Goal: Task Accomplishment & Management: Complete application form

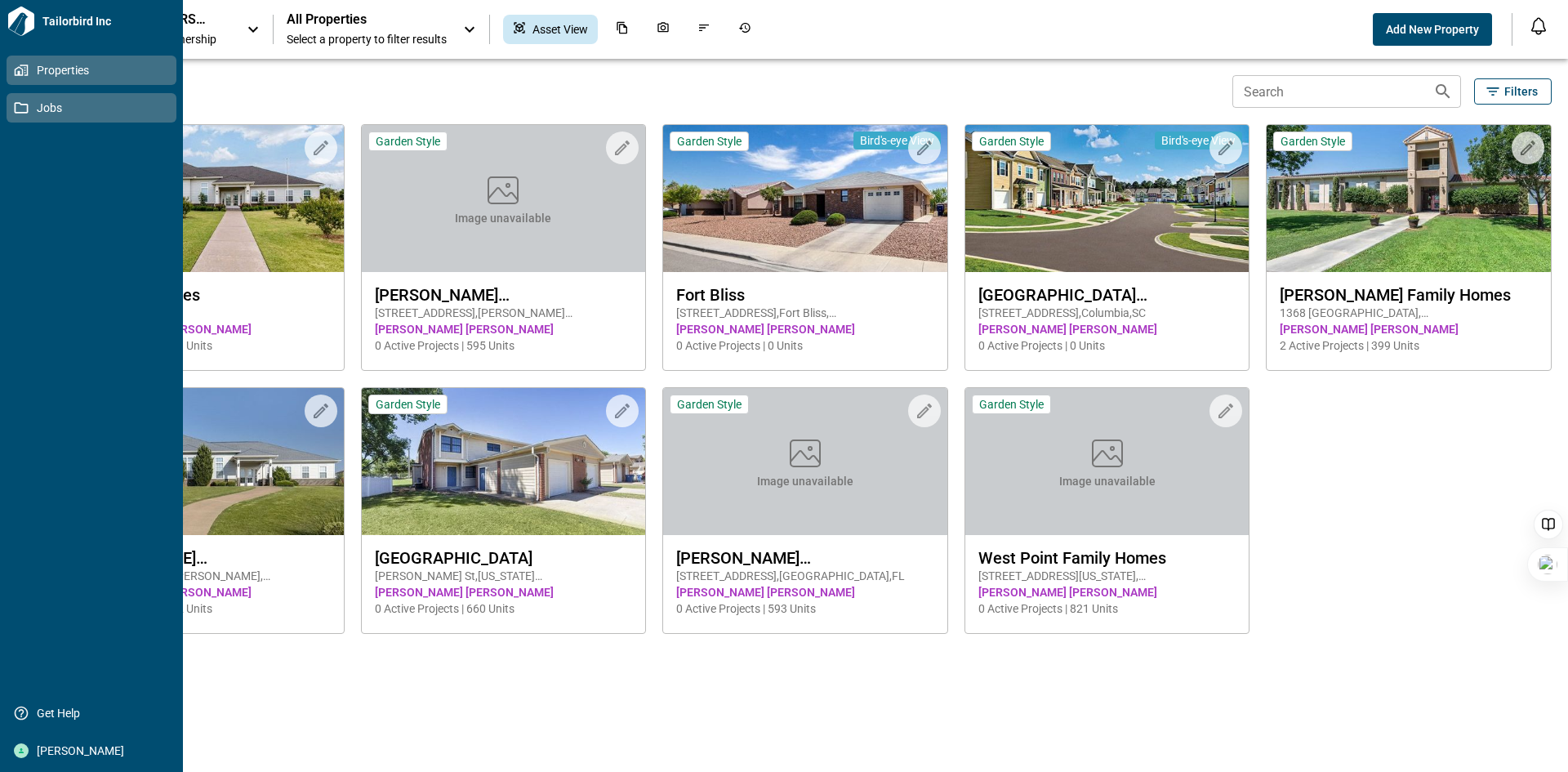
click at [23, 111] on icon at bounding box center [21, 108] width 15 height 15
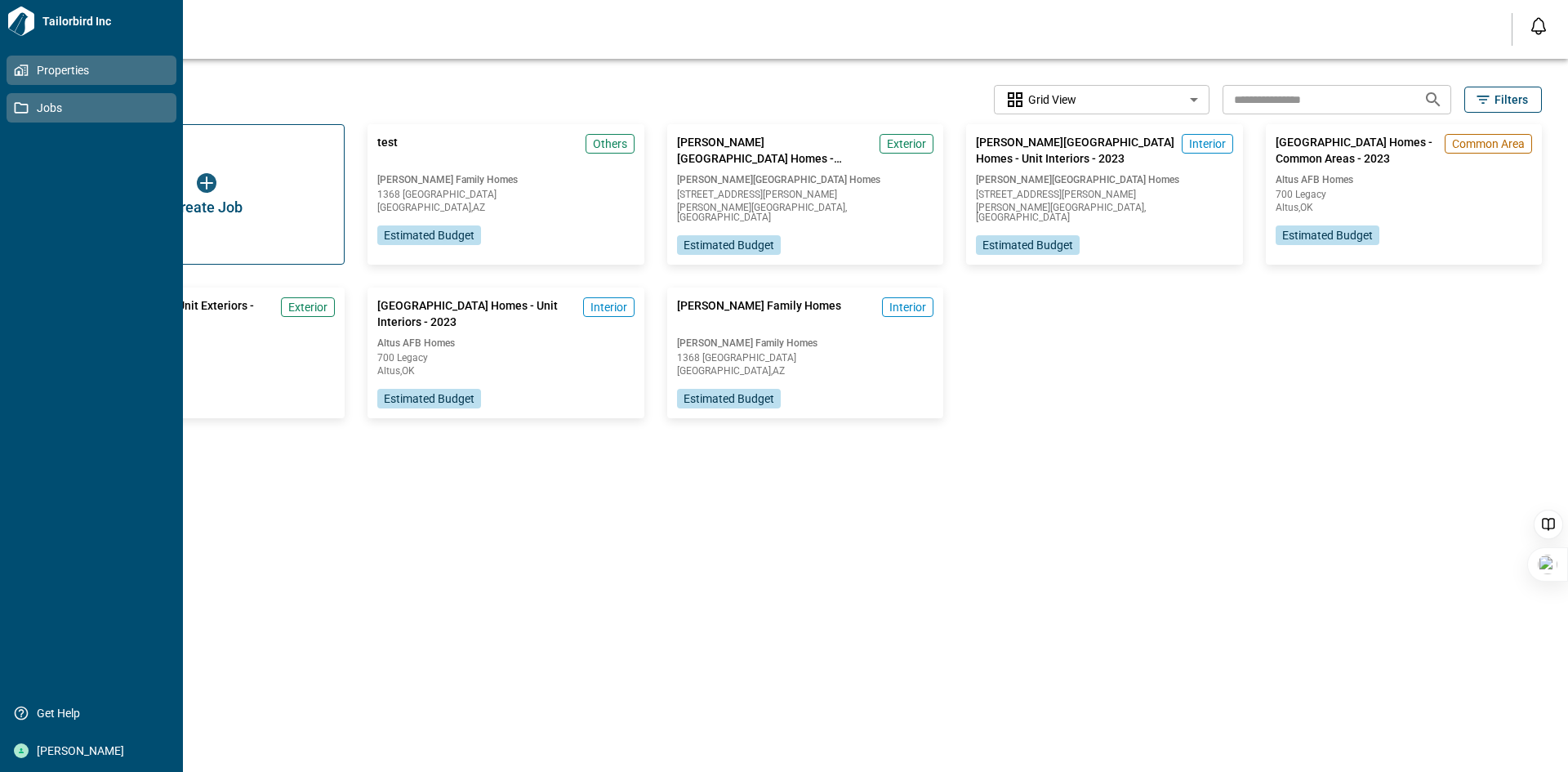
click at [22, 71] on icon at bounding box center [19, 70] width 9 height 9
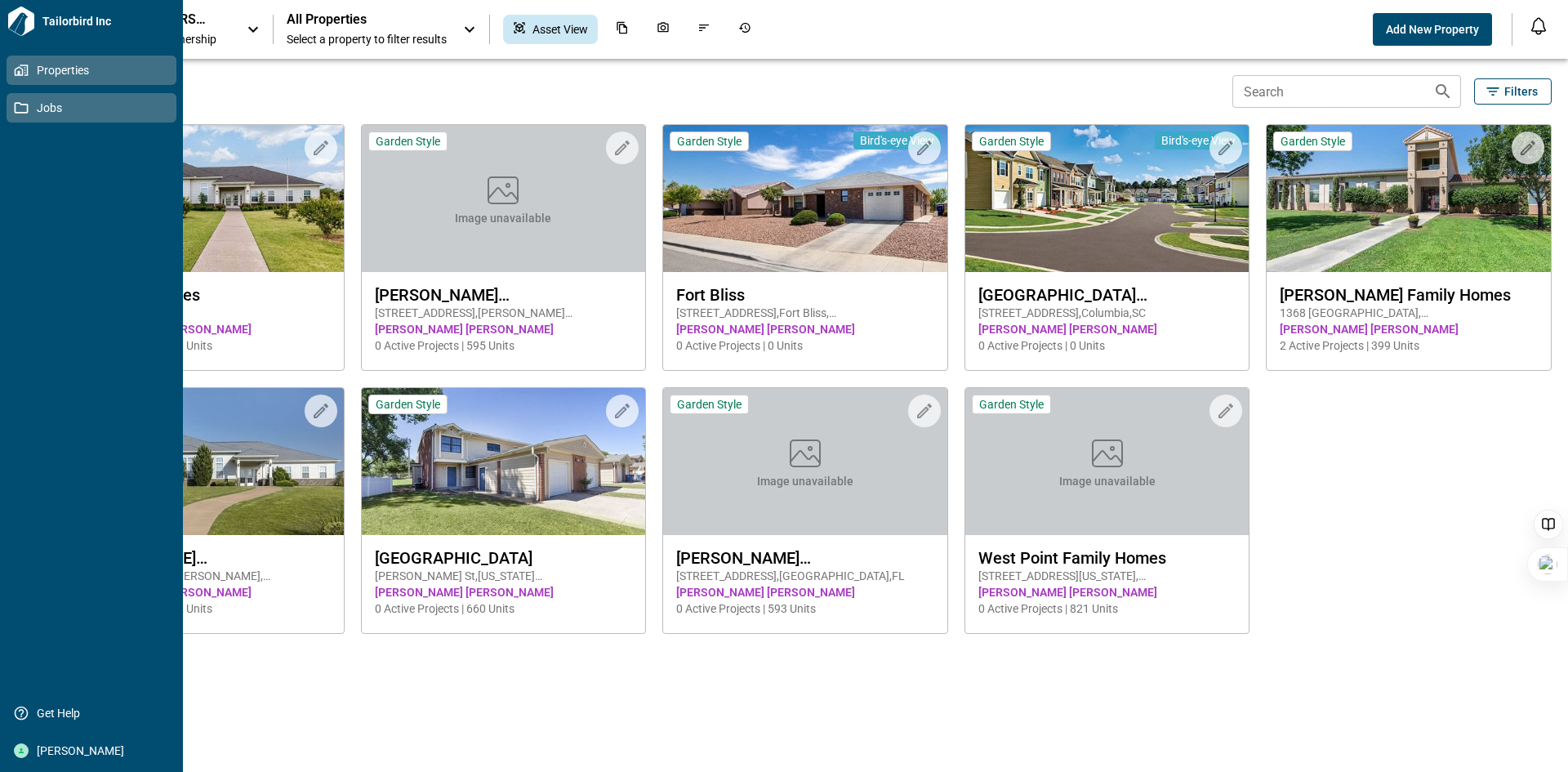
click at [27, 105] on icon at bounding box center [22, 108] width 14 height 11
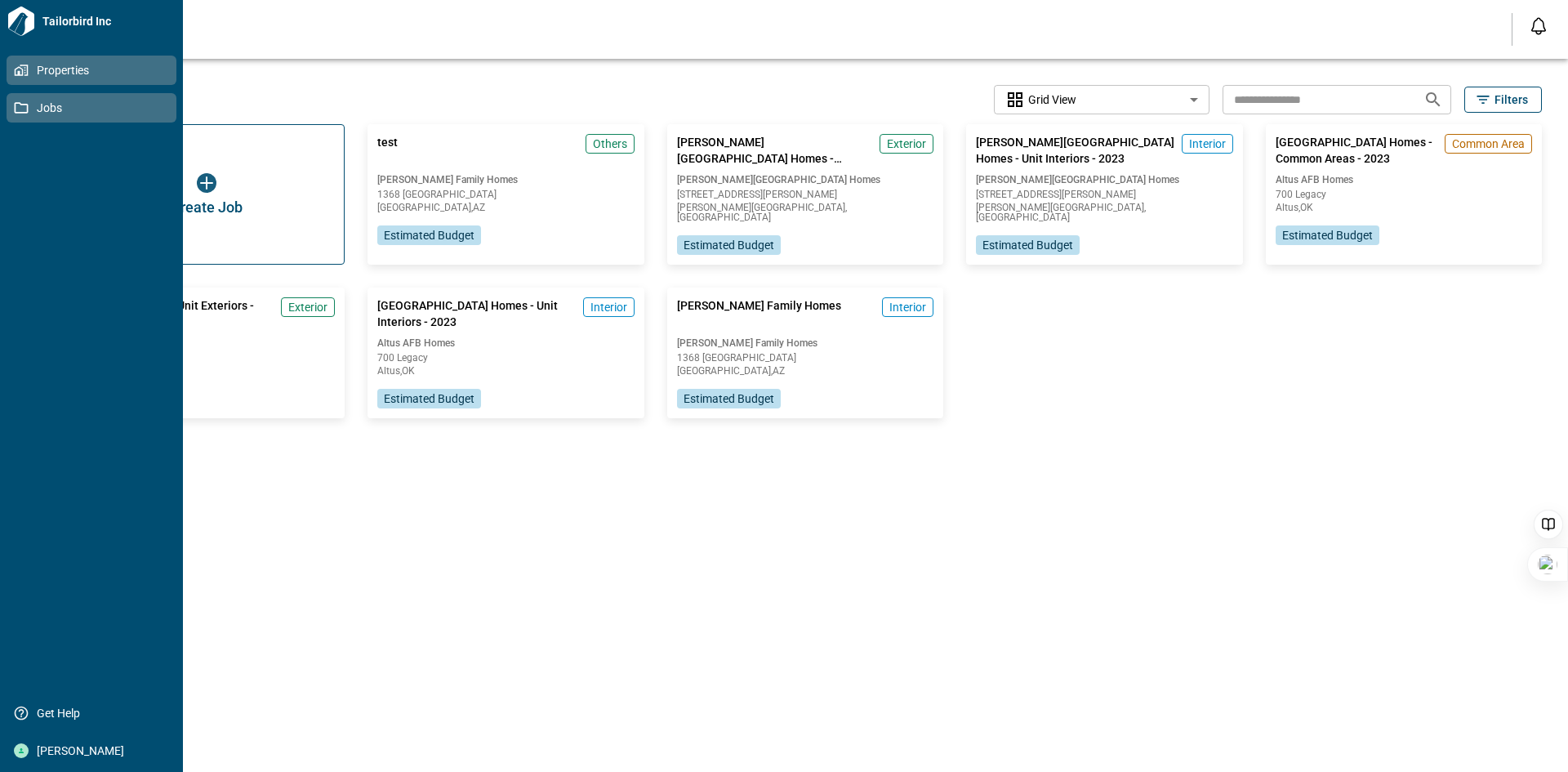
click at [15, 69] on icon at bounding box center [19, 70] width 9 height 9
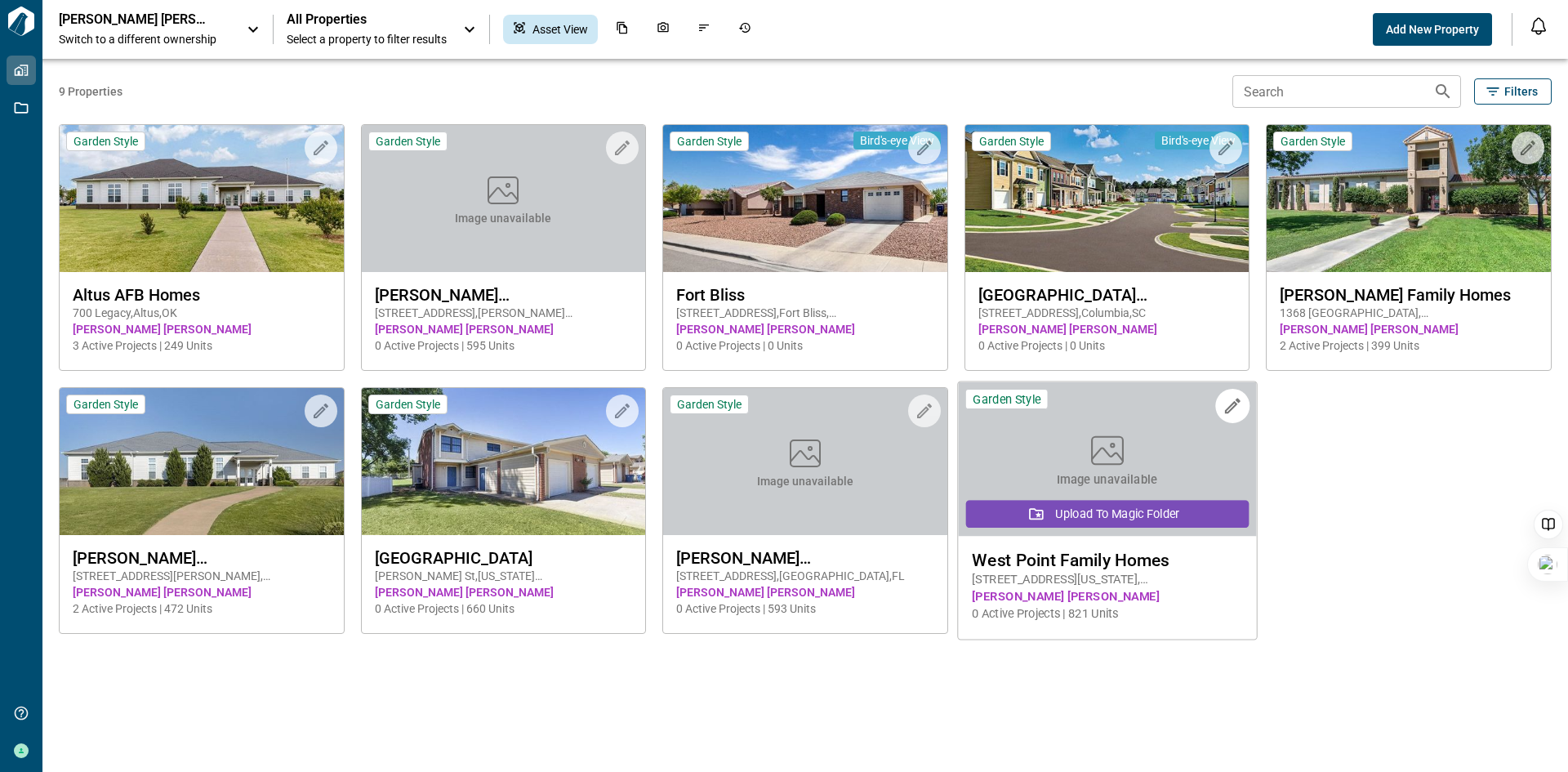
click at [1051, 505] on button "Upload to Magic Folder" at bounding box center [1107, 514] width 283 height 28
click at [1108, 599] on span "[PERSON_NAME] [PERSON_NAME]" at bounding box center [1107, 597] width 271 height 17
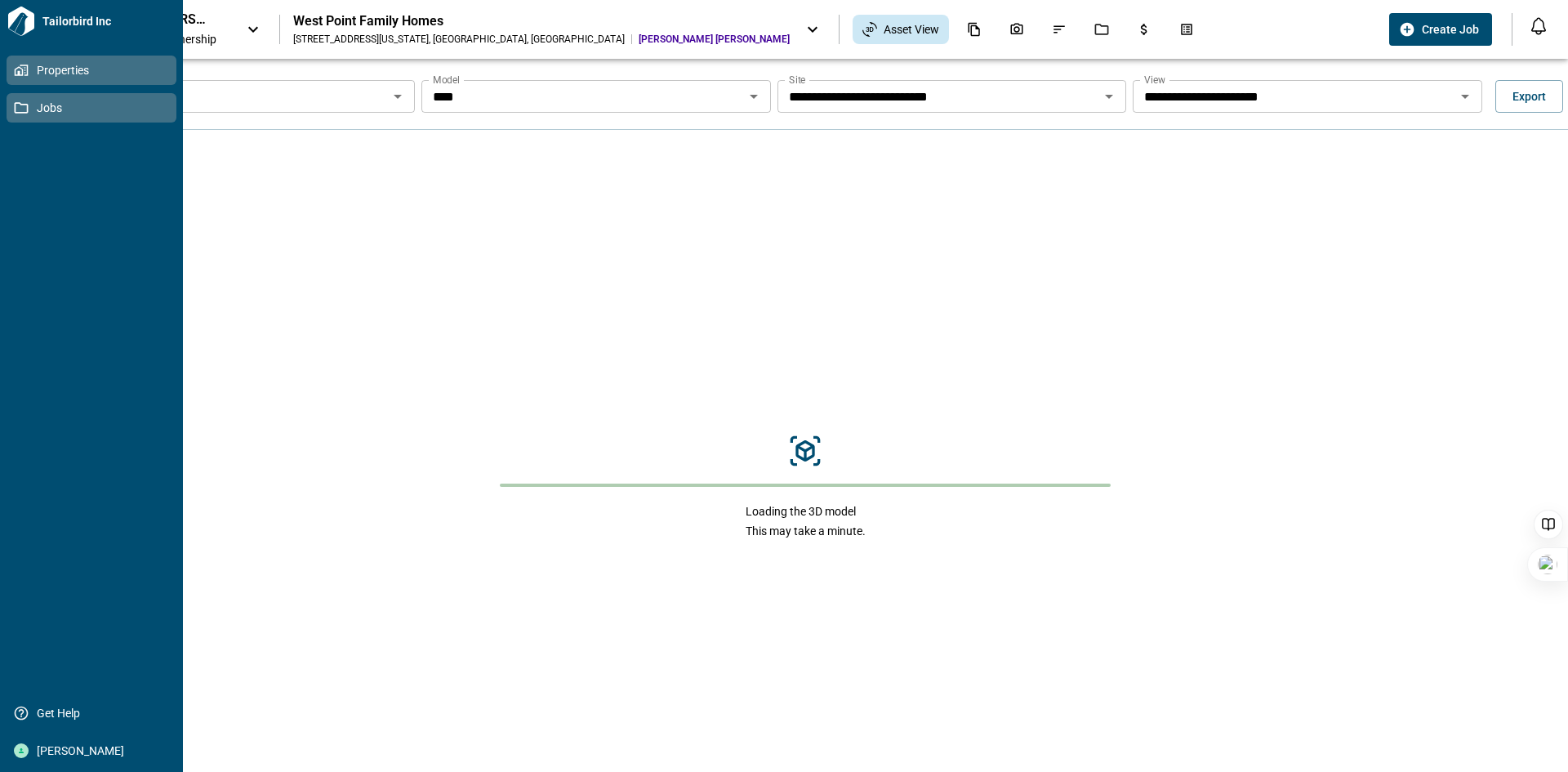
click at [16, 108] on icon at bounding box center [22, 108] width 14 height 11
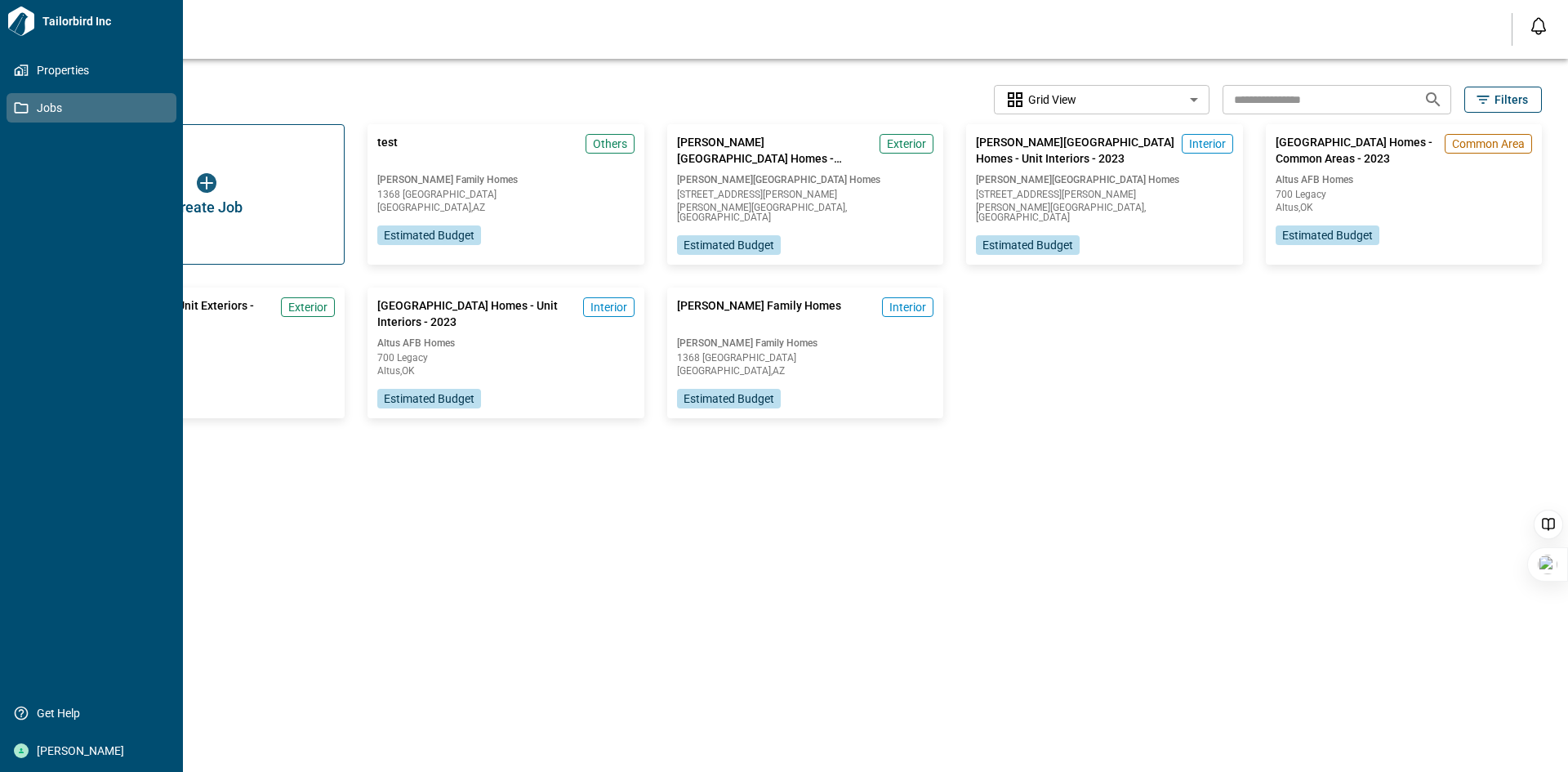
click at [43, 113] on span "Jobs" at bounding box center [95, 108] width 133 height 16
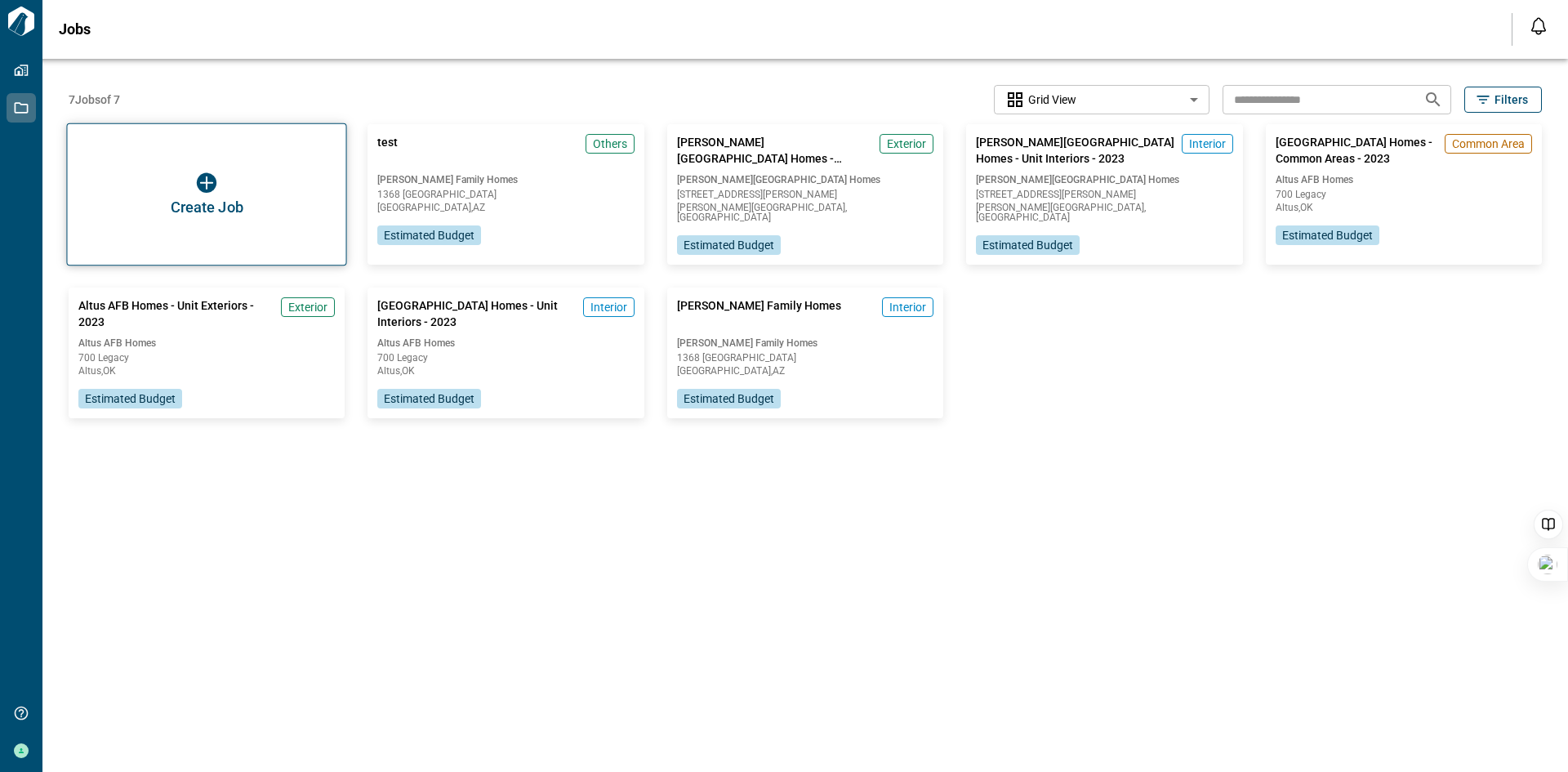
click at [203, 176] on img "button" at bounding box center [206, 183] width 20 height 20
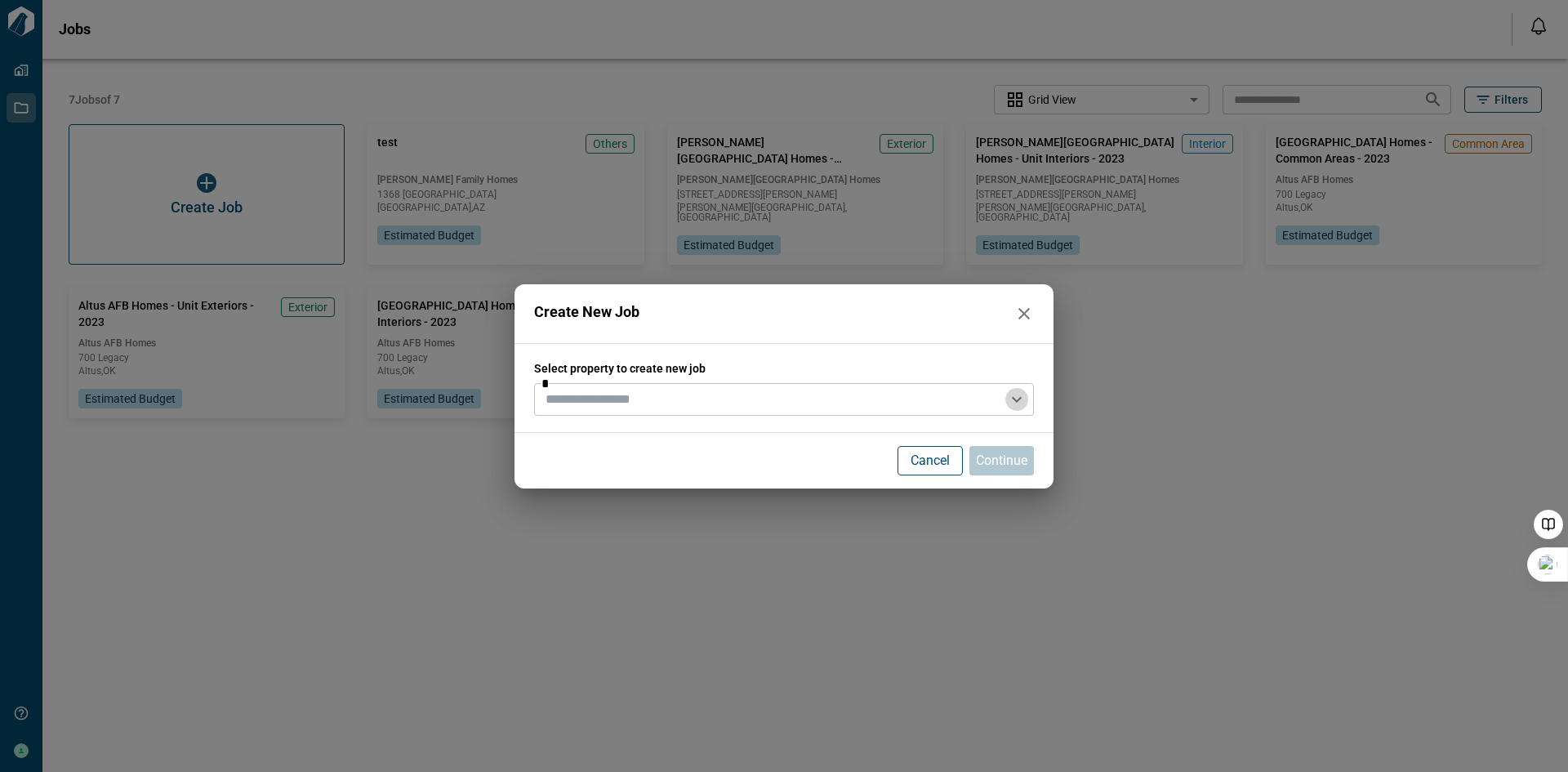
click at [1012, 398] on icon "Open" at bounding box center [1016, 399] width 20 height 20
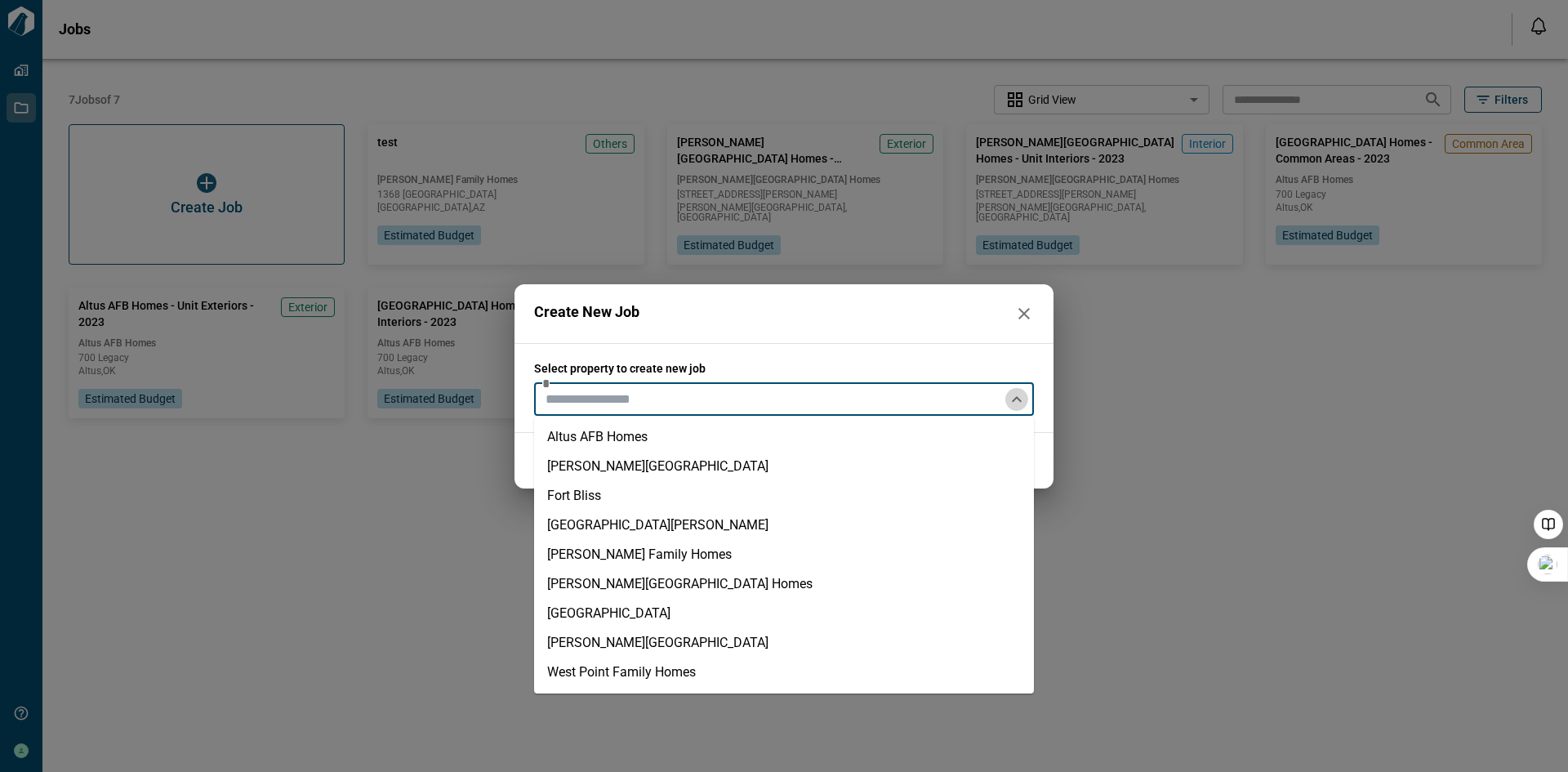
click at [1012, 398] on icon "Close" at bounding box center [1016, 399] width 20 height 20
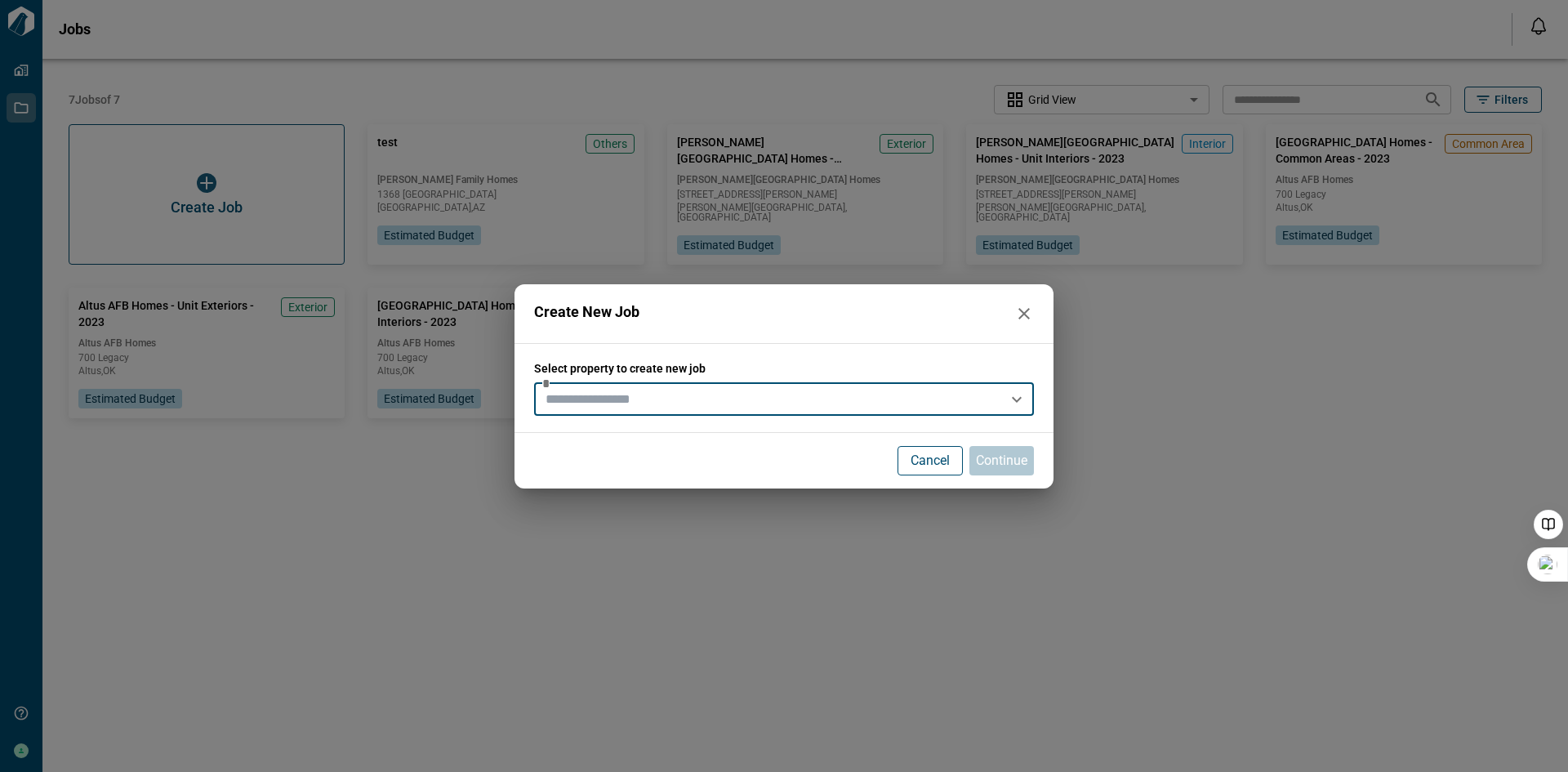
click at [1012, 398] on icon "Open" at bounding box center [1016, 399] width 20 height 20
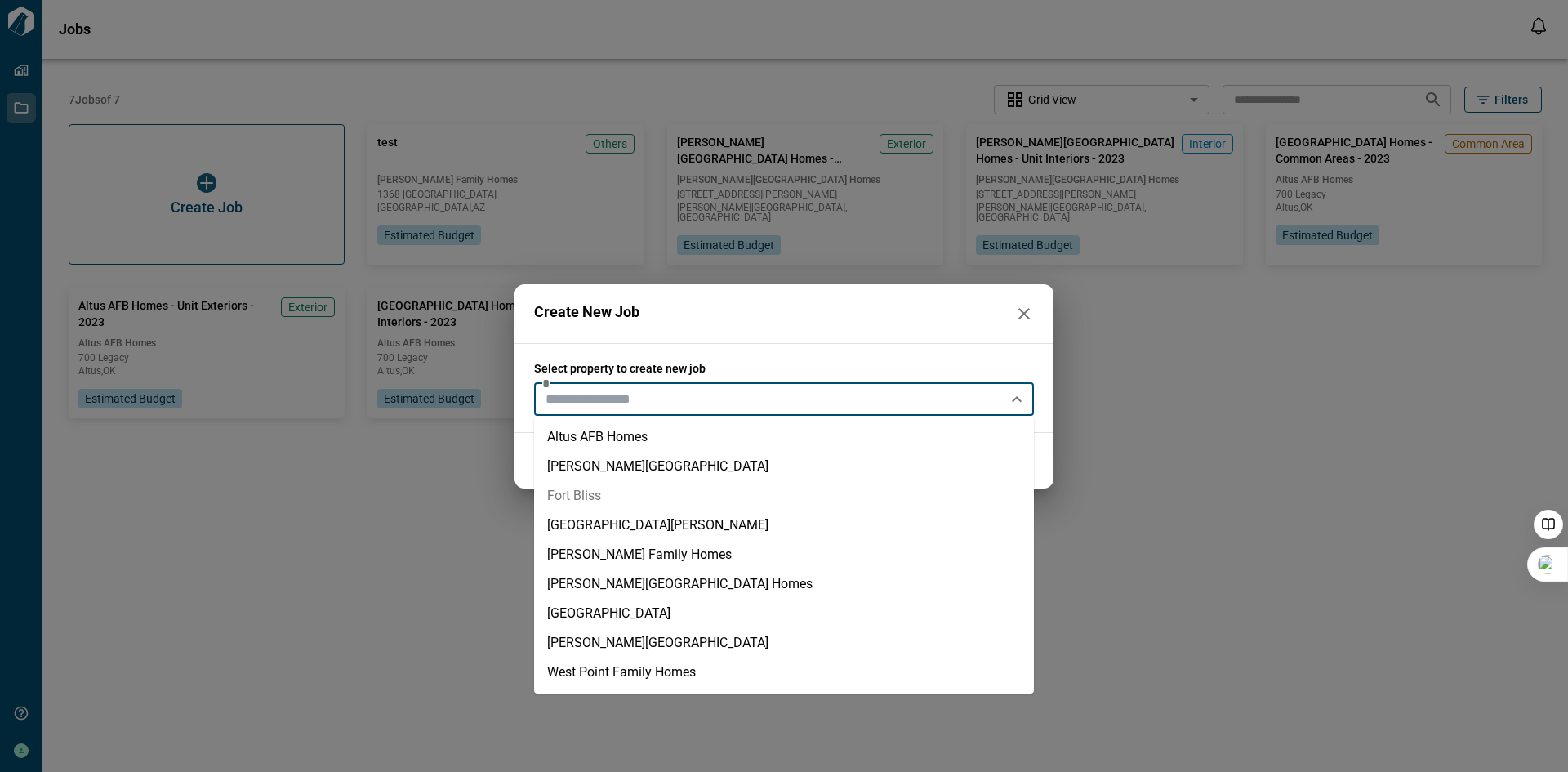
click at [683, 494] on li "Fort Bliss" at bounding box center [784, 496] width 500 height 29
type input "**********"
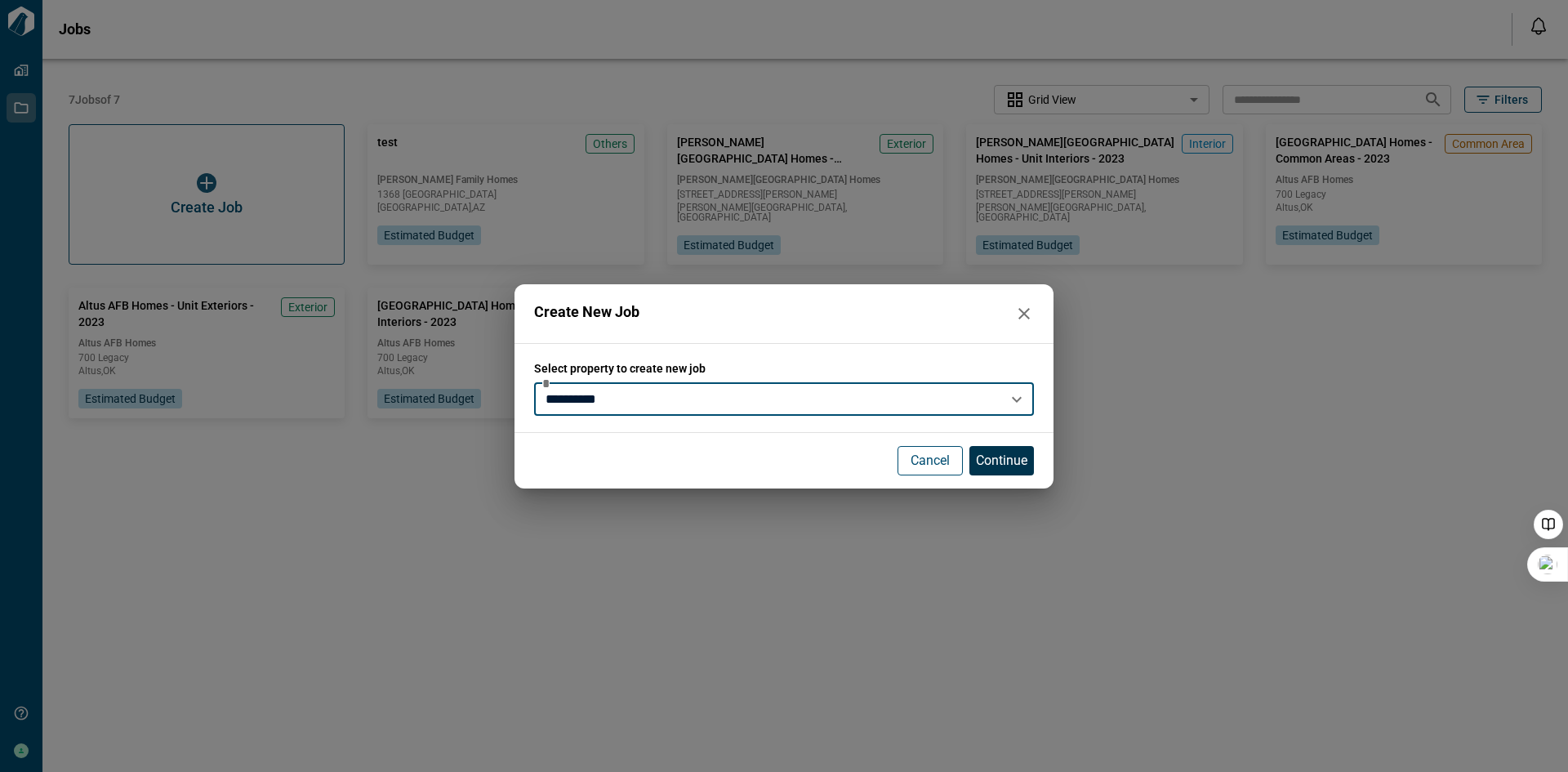
click at [1016, 474] on button "Continue" at bounding box center [1002, 461] width 64 height 29
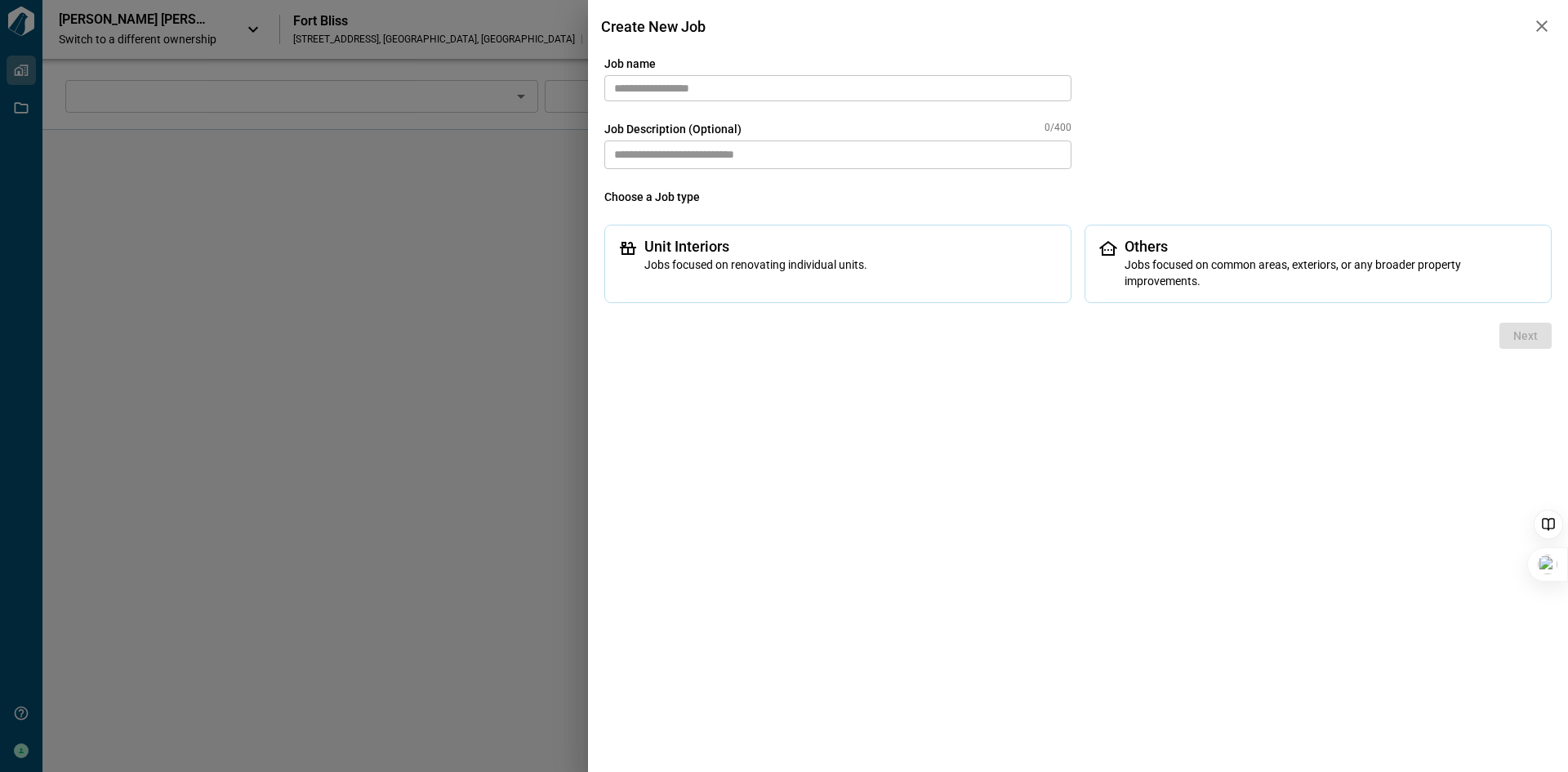
type input "****"
